Goal: Task Accomplishment & Management: Manage account settings

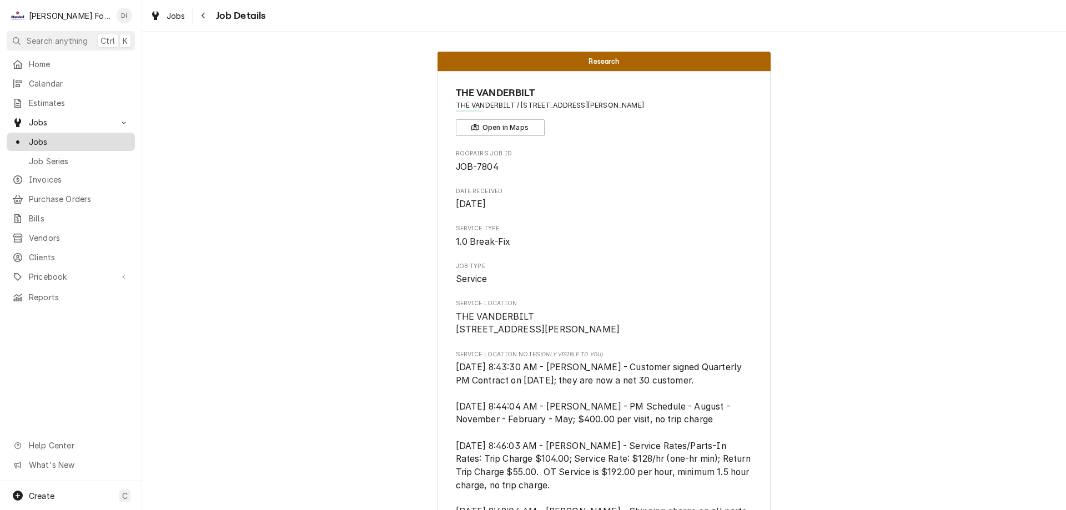
click at [74, 136] on span "Jobs" at bounding box center [79, 142] width 101 height 12
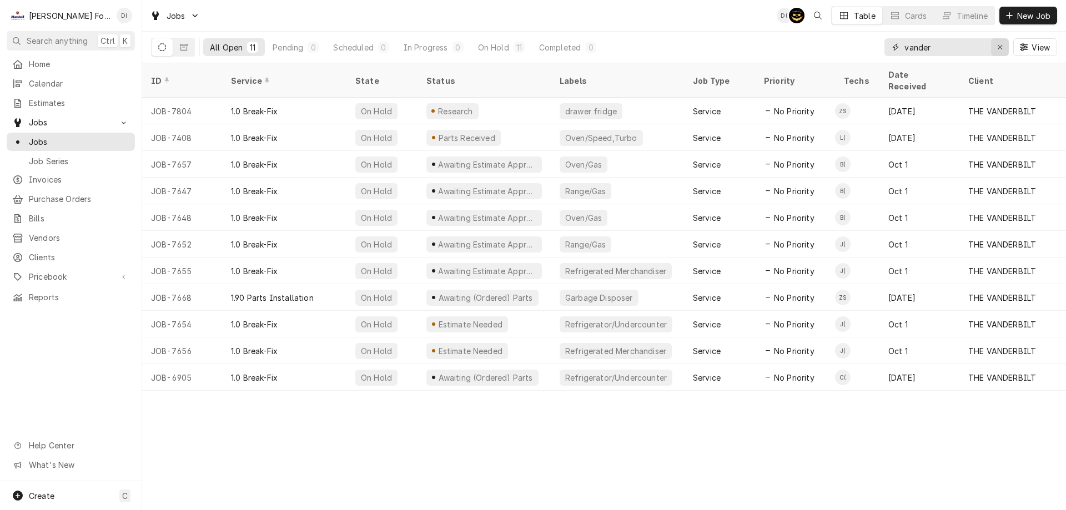
click at [998, 46] on icon "Erase input" at bounding box center [1001, 47] width 6 height 8
click at [982, 49] on input "Dynamic Content Wrapper" at bounding box center [957, 47] width 104 height 18
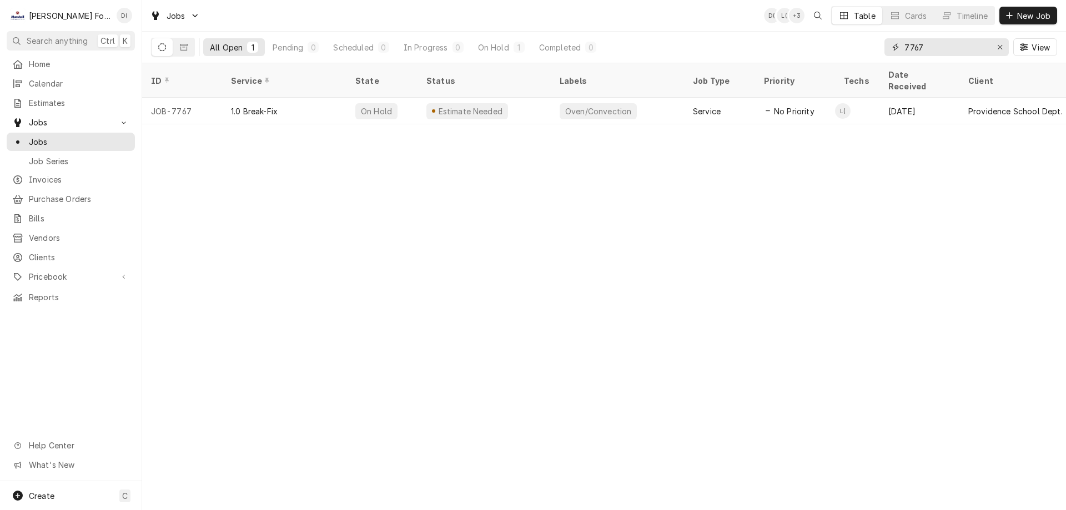
type input "7767"
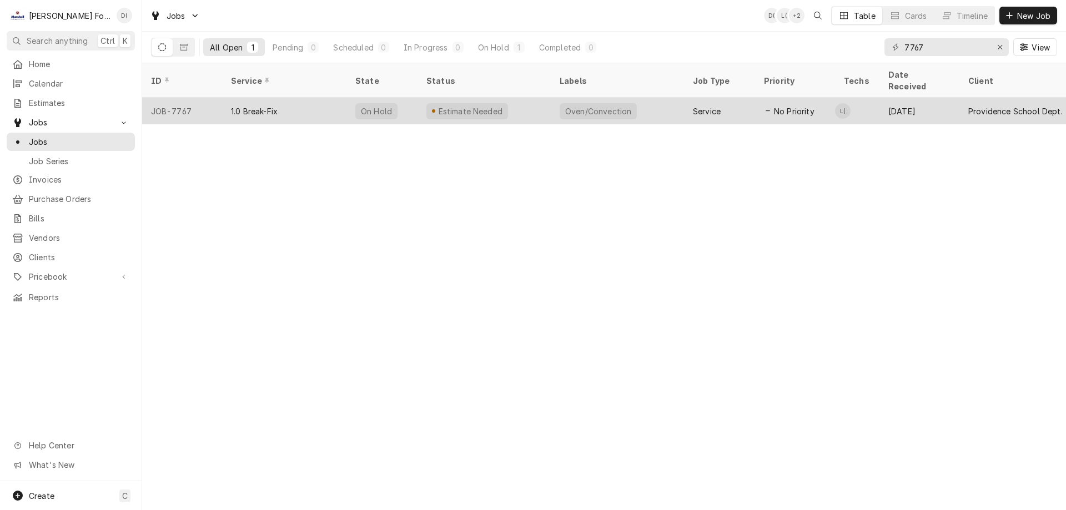
click at [504, 101] on div "Estimate Needed" at bounding box center [484, 111] width 133 height 27
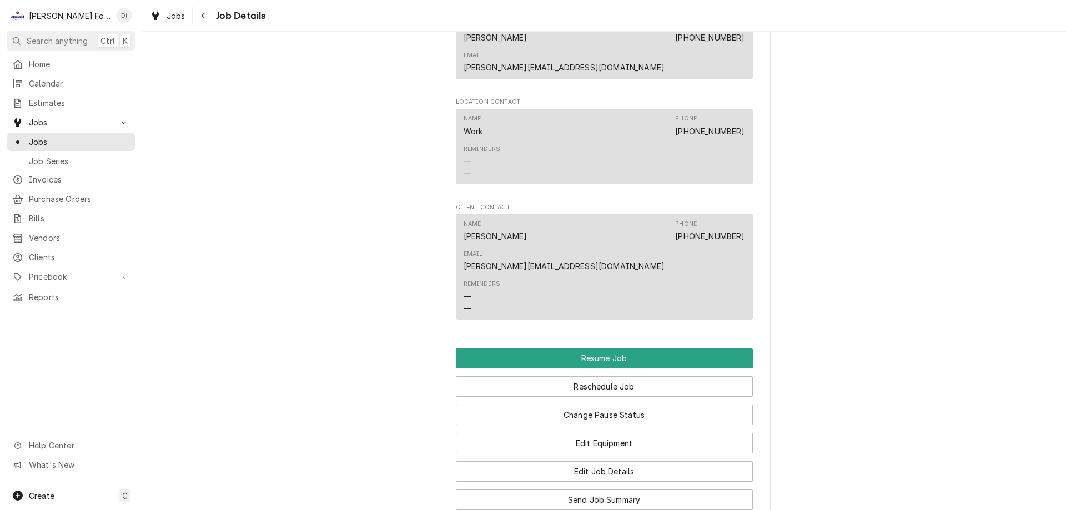
scroll to position [1111, 0]
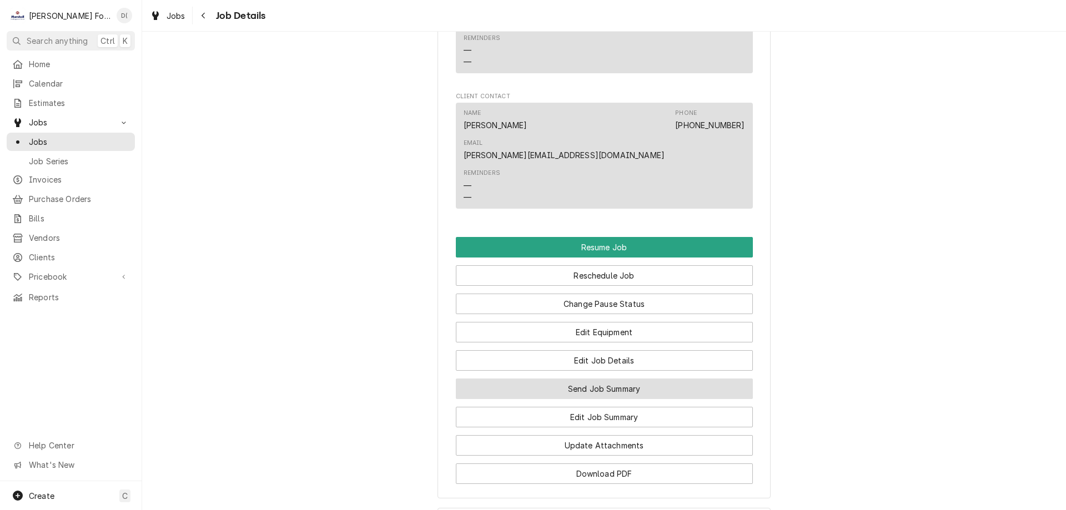
click at [583, 379] on button "Send Job Summary" at bounding box center [604, 389] width 297 height 21
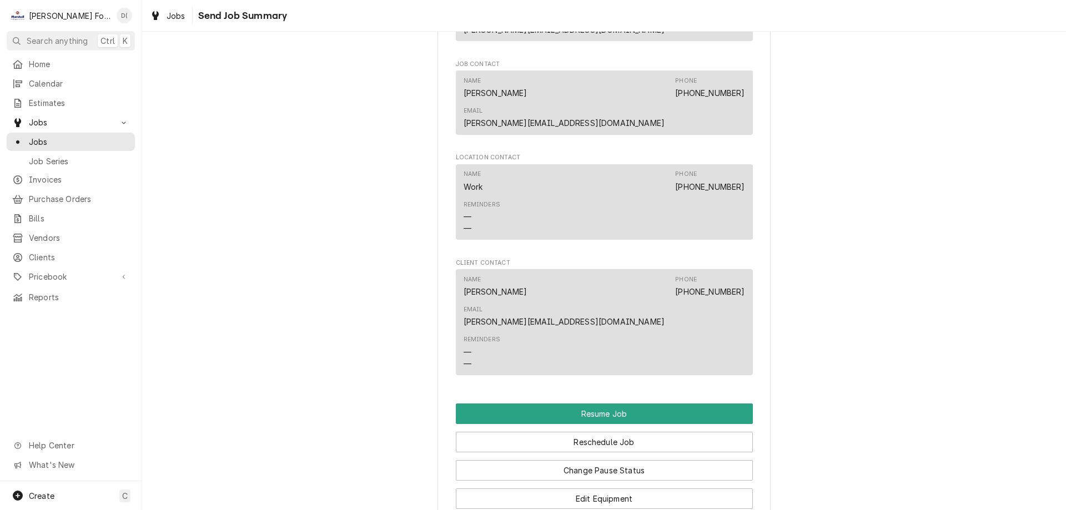
scroll to position [1222, 0]
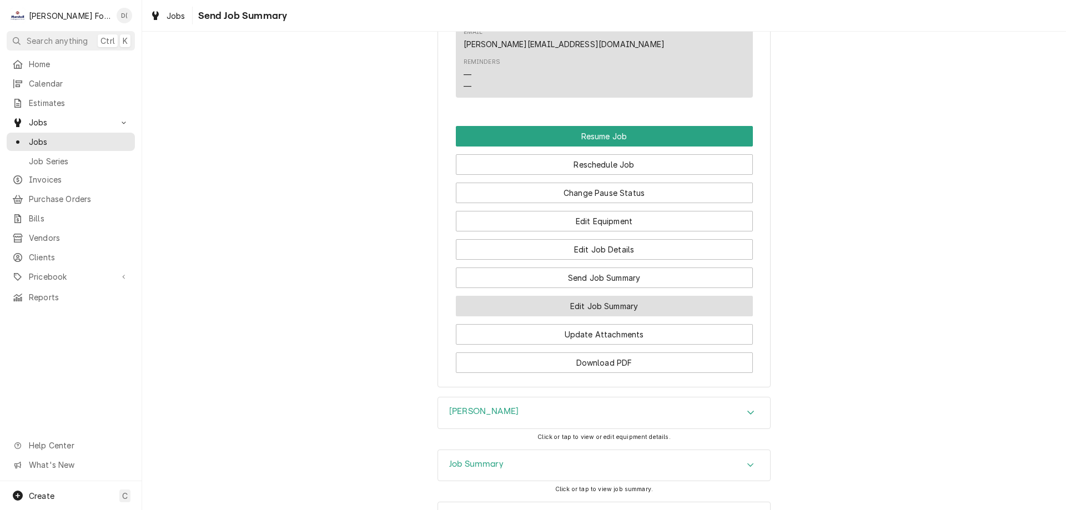
click at [621, 296] on button "Edit Job Summary" at bounding box center [604, 306] width 297 height 21
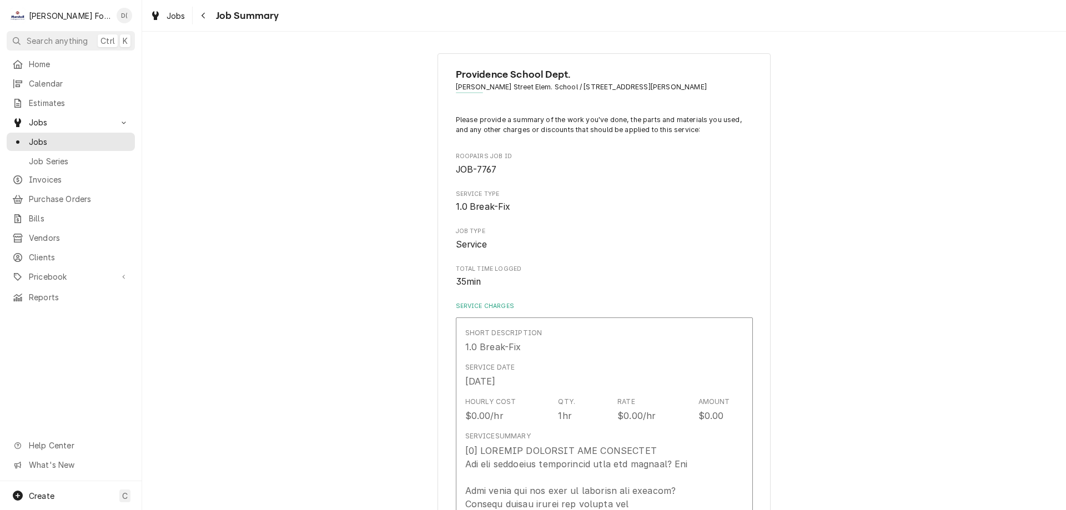
type textarea "x"
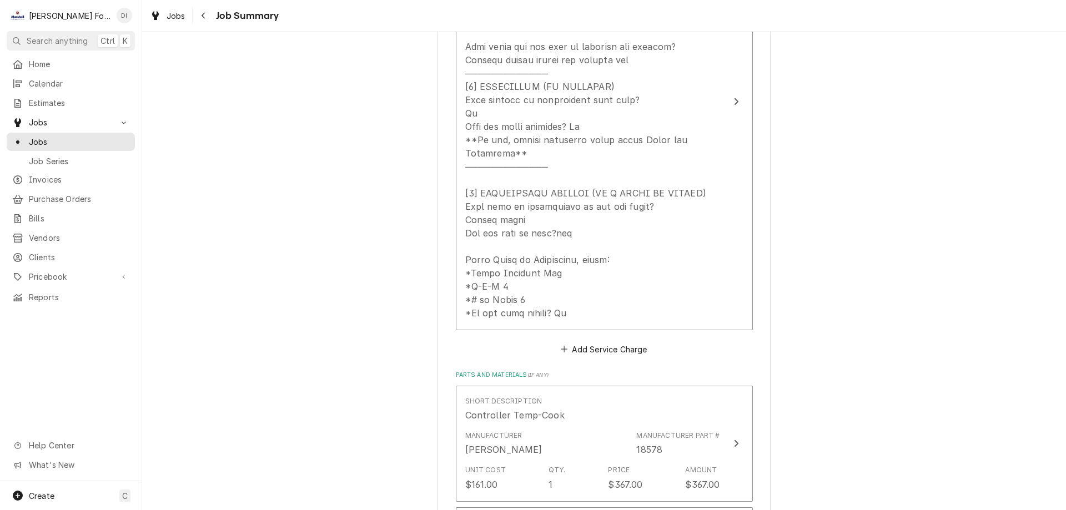
scroll to position [611, 0]
